Goal: Task Accomplishment & Management: Use online tool/utility

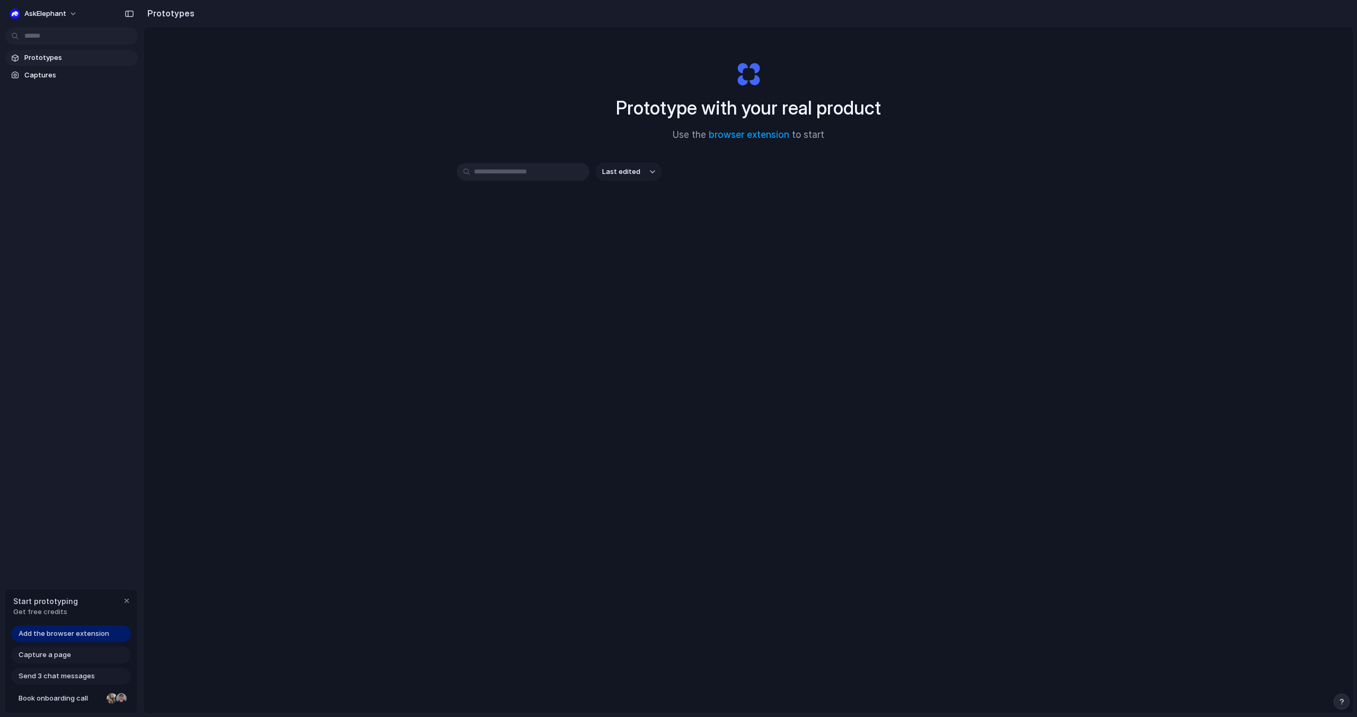
click at [48, 63] on span "Prototypes" at bounding box center [78, 57] width 109 height 11
click at [755, 137] on link "browser extension" at bounding box center [749, 134] width 81 height 11
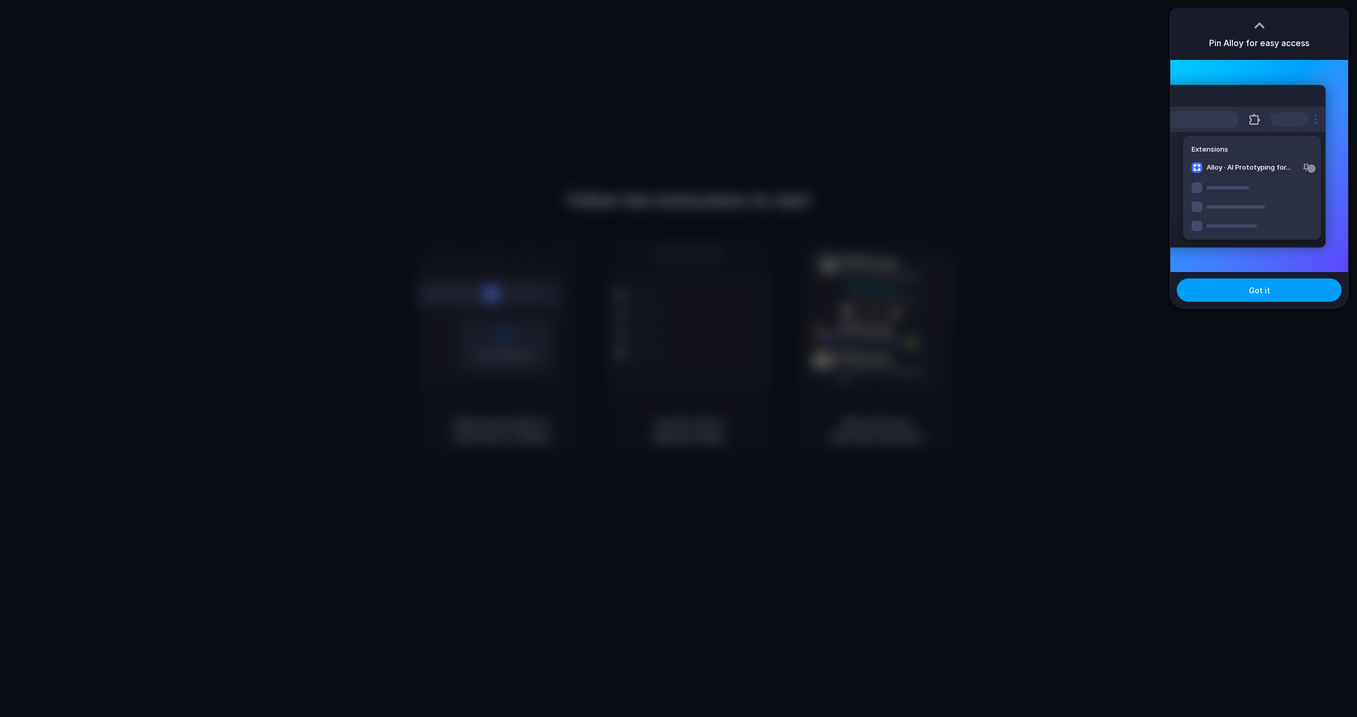
click at [1246, 295] on button "Got it" at bounding box center [1259, 289] width 165 height 23
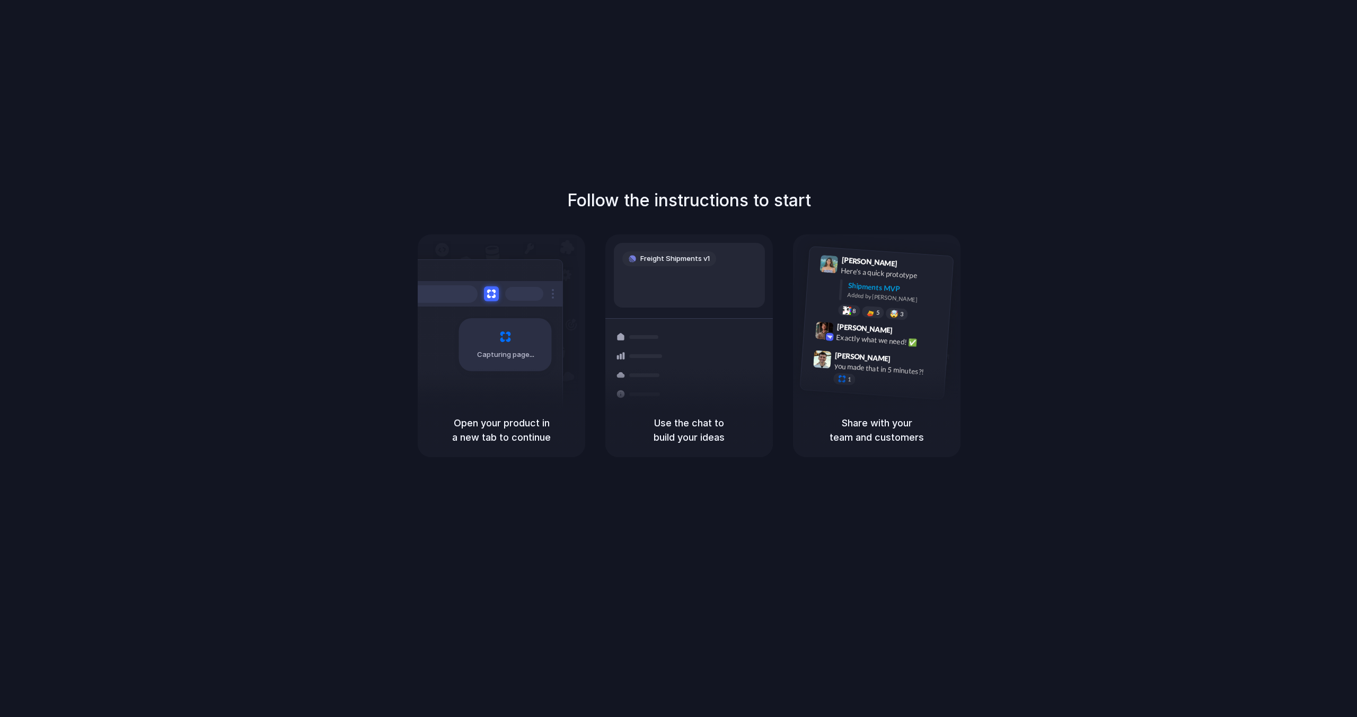
click at [986, 94] on div "Follow the instructions to start Capturing page Open your product in a new tab …" at bounding box center [689, 369] width 1379 height 738
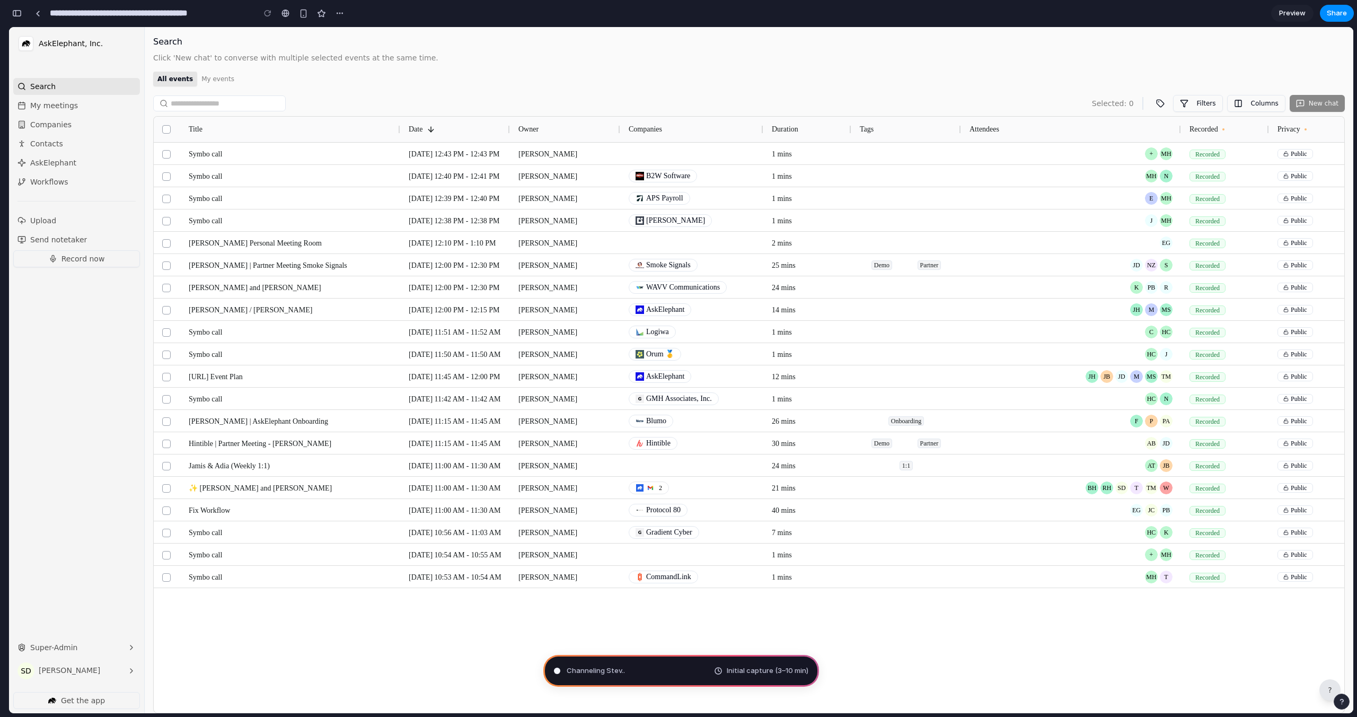
type input "**********"
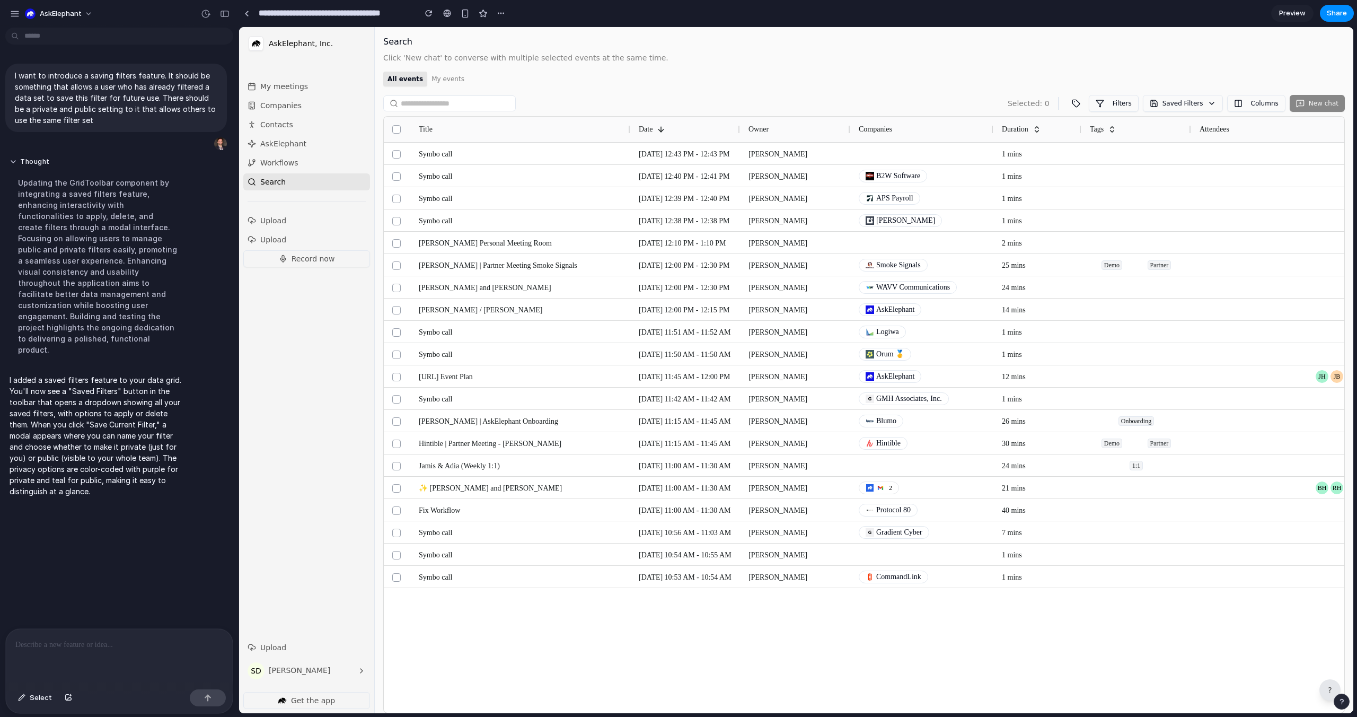
click at [1195, 100] on button "Saved Filters" at bounding box center [1183, 103] width 80 height 17
click at [1199, 155] on span "Q4 2024 Meetings" at bounding box center [1201, 156] width 68 height 11
click at [1195, 101] on button "Saved Filters" at bounding box center [1183, 103] width 80 height 17
click at [1197, 180] on span "High Priority Sales" at bounding box center [1201, 182] width 68 height 11
click at [1177, 94] on div "Selected: 0 Filters Saved Filters Columns New chat" at bounding box center [864, 101] width 962 height 21
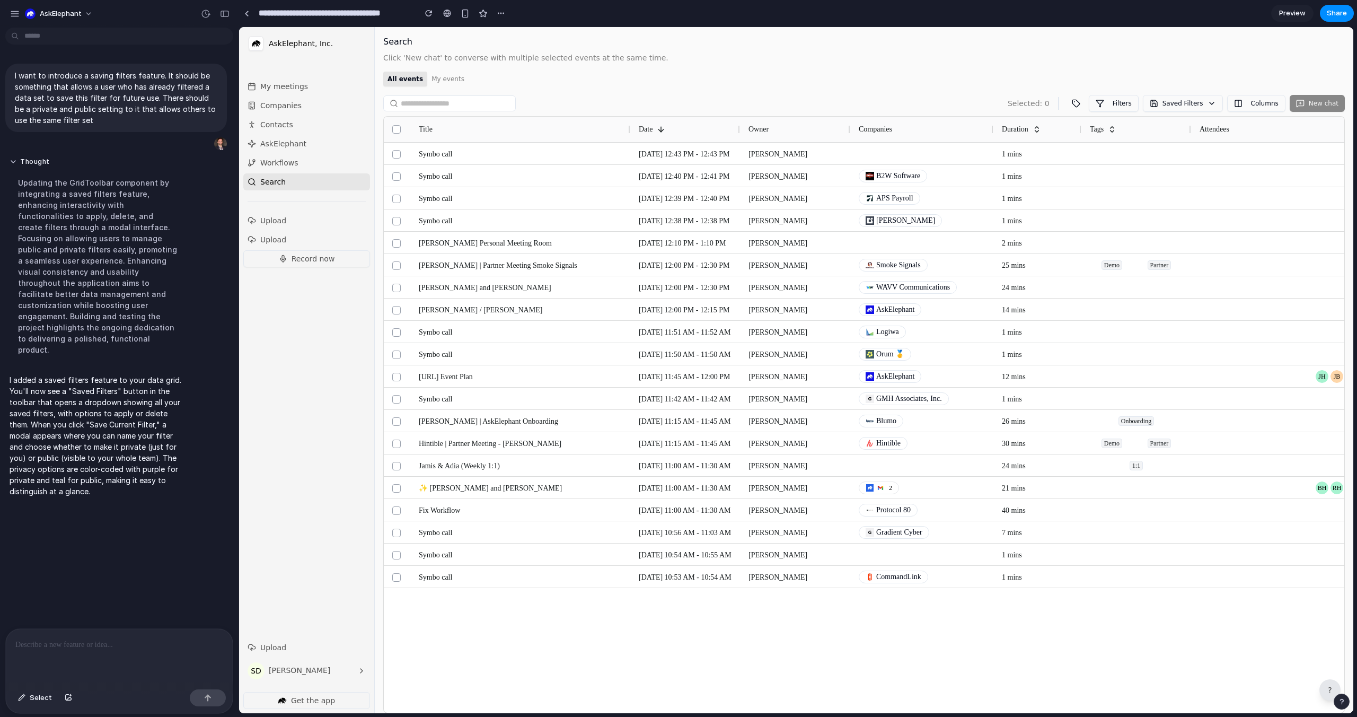
click at [1178, 100] on button "Saved Filters" at bounding box center [1183, 103] width 80 height 17
click at [1337, 12] on span "Share" at bounding box center [1337, 13] width 20 height 11
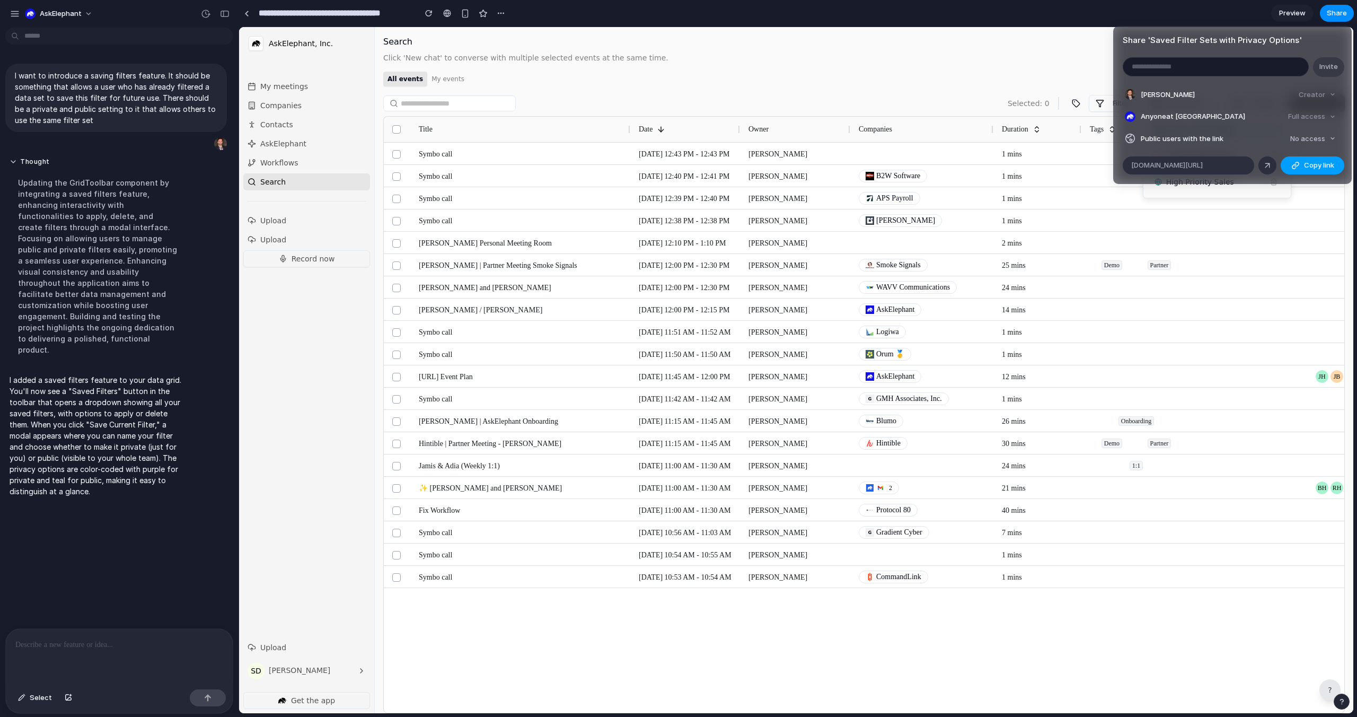
click at [1312, 166] on span "Copy link" at bounding box center [1319, 165] width 30 height 11
click at [987, 66] on div "Share ' Saved Filter Sets with Privacy Options ' Invite [PERSON_NAME] Creator A…" at bounding box center [678, 358] width 1357 height 717
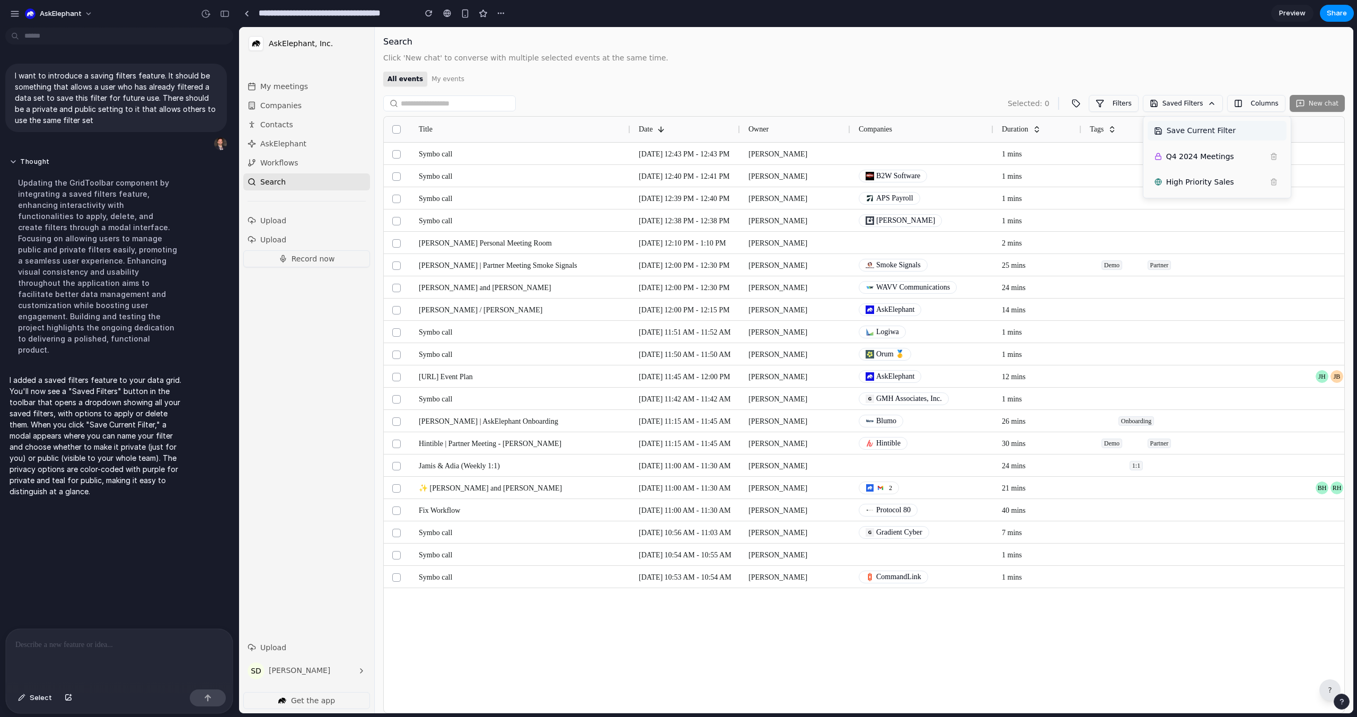
click at [1191, 136] on button "Save Current Filter" at bounding box center [1217, 131] width 139 height 20
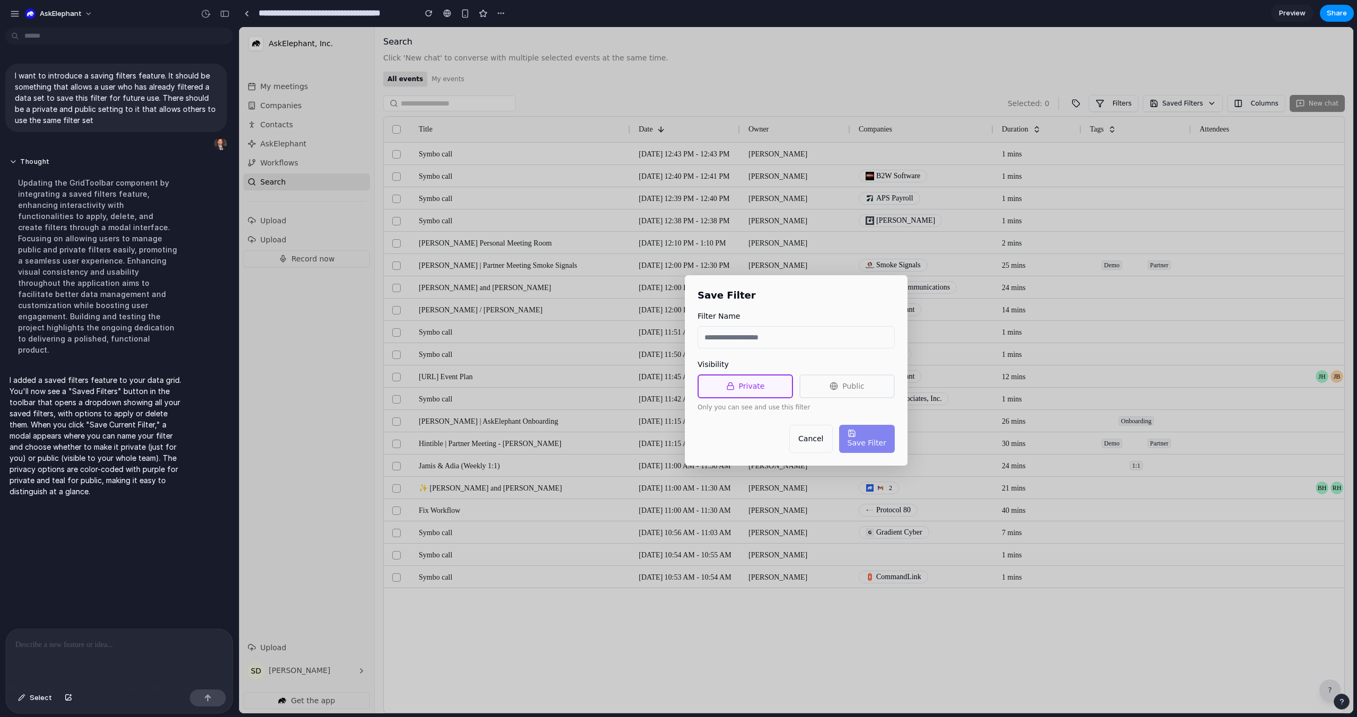
click at [809, 444] on button "Cancel" at bounding box center [811, 439] width 43 height 28
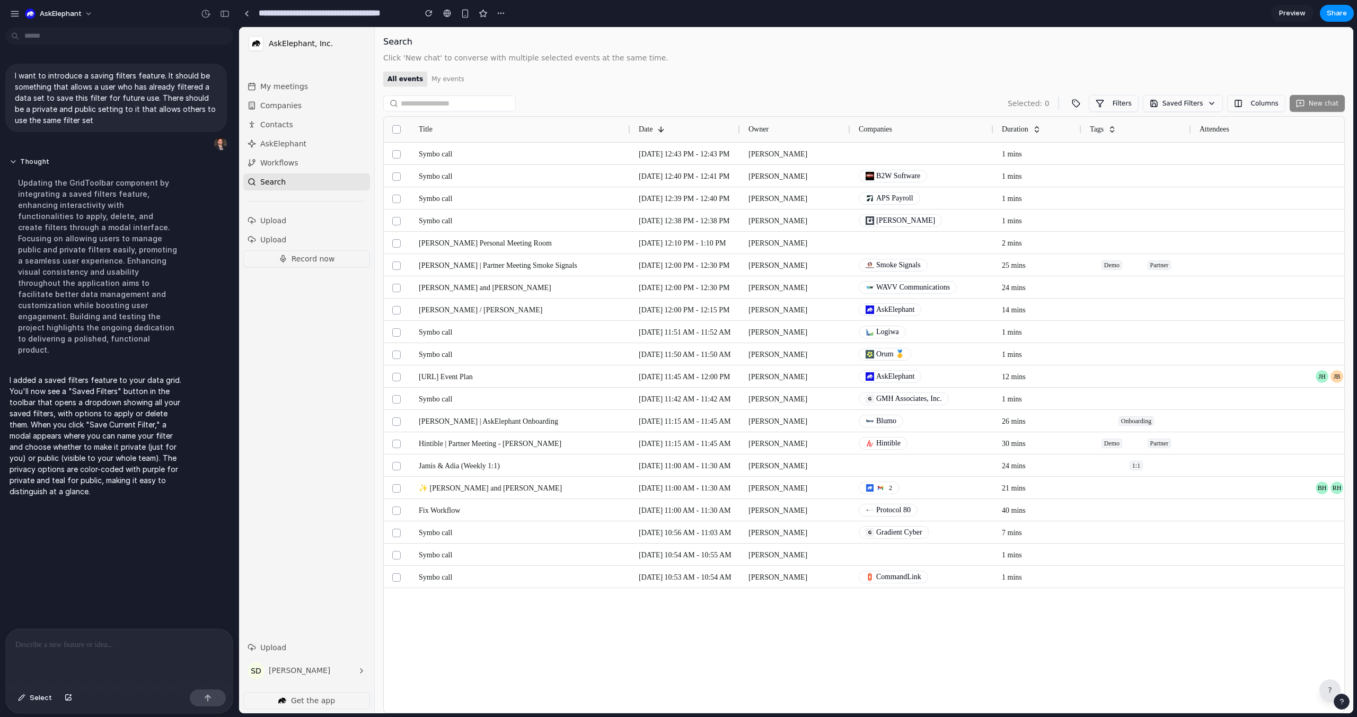
click at [1184, 103] on button "Saved Filters" at bounding box center [1183, 103] width 80 height 17
click at [1204, 154] on span "Q4 2024 Meetings" at bounding box center [1201, 156] width 68 height 11
click at [1202, 111] on button "Saved Filters" at bounding box center [1183, 103] width 80 height 17
click at [1201, 130] on button "Save Current Filter" at bounding box center [1217, 131] width 139 height 20
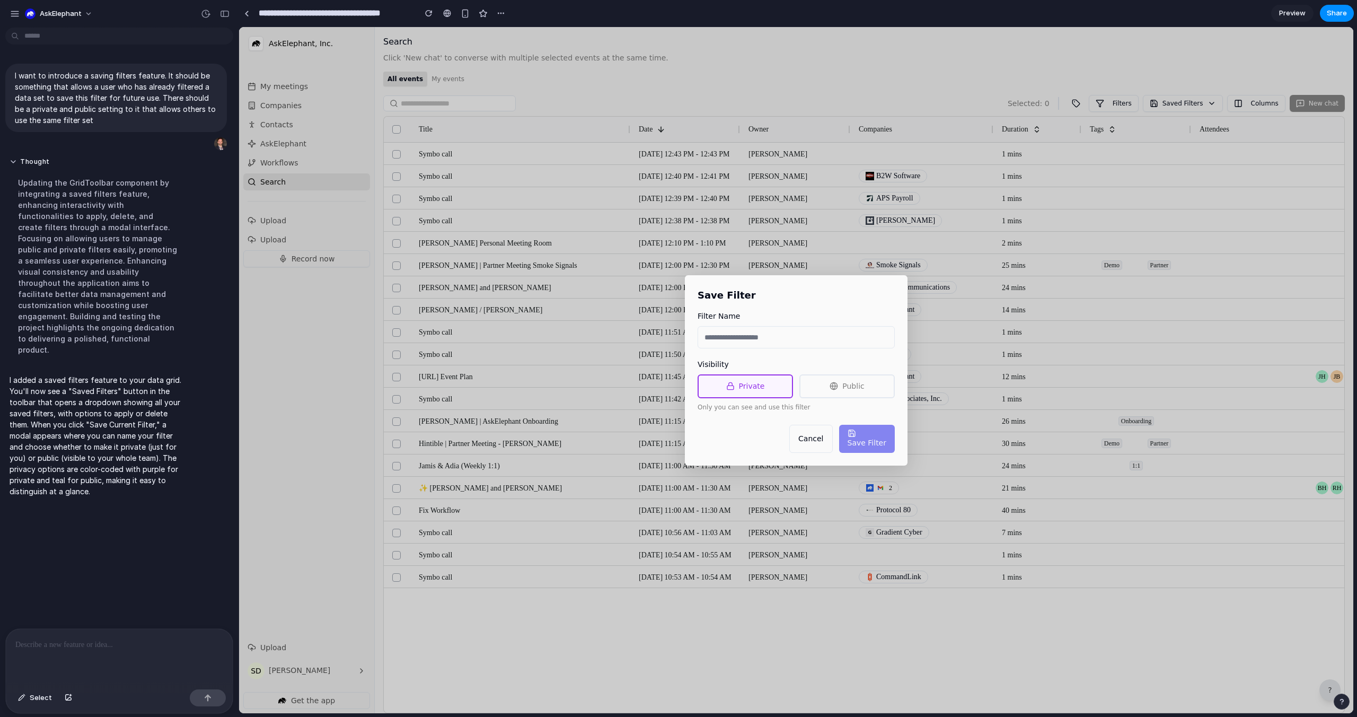
click at [851, 393] on button "Public" at bounding box center [847, 386] width 95 height 24
click at [756, 383] on button "Private" at bounding box center [745, 386] width 95 height 24
click at [805, 435] on span "Cancel" at bounding box center [811, 438] width 25 height 8
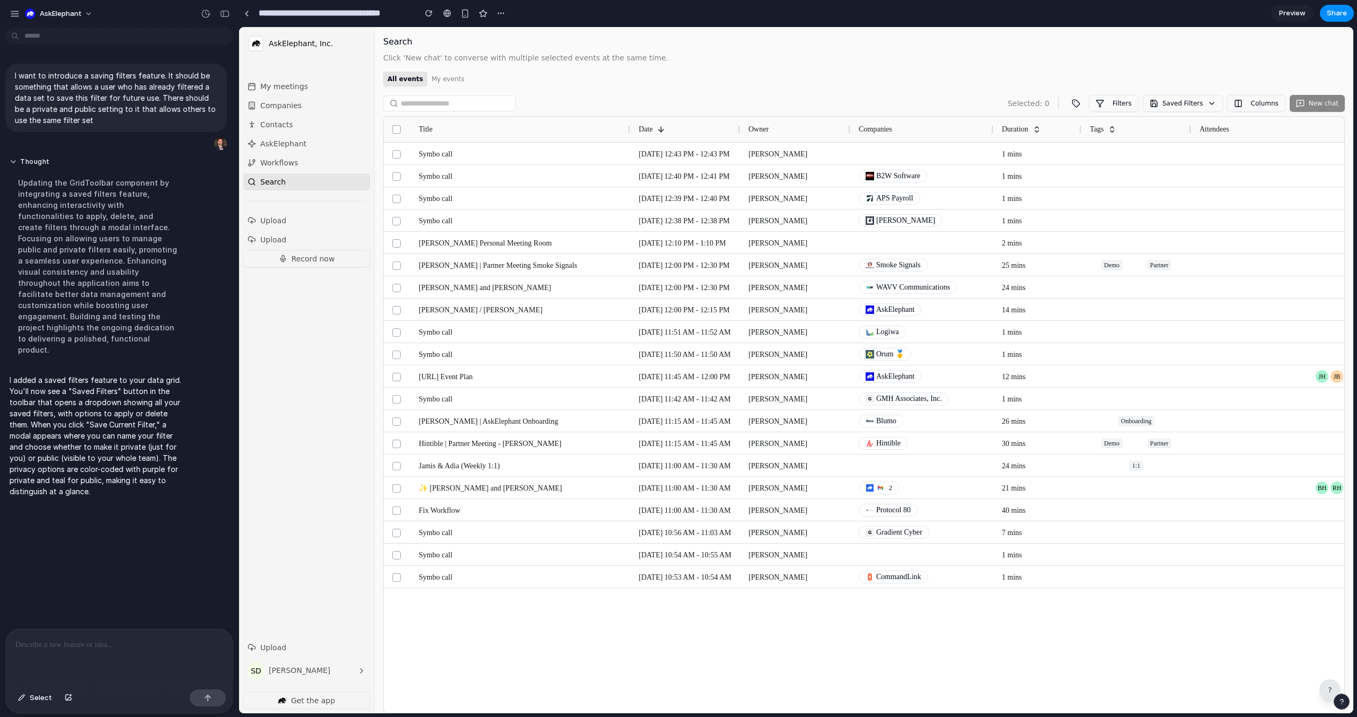
drag, startPoint x: 992, startPoint y: 698, endPoint x: 974, endPoint y: 690, distance: 19.9
click at [985, 696] on div "Symbo call [DATE] 12:43 PM - 12:43 PM [PERSON_NAME] 1 mins 0 more + MH 0 Record…" at bounding box center [864, 428] width 961 height 570
